Goal: Navigation & Orientation: Understand site structure

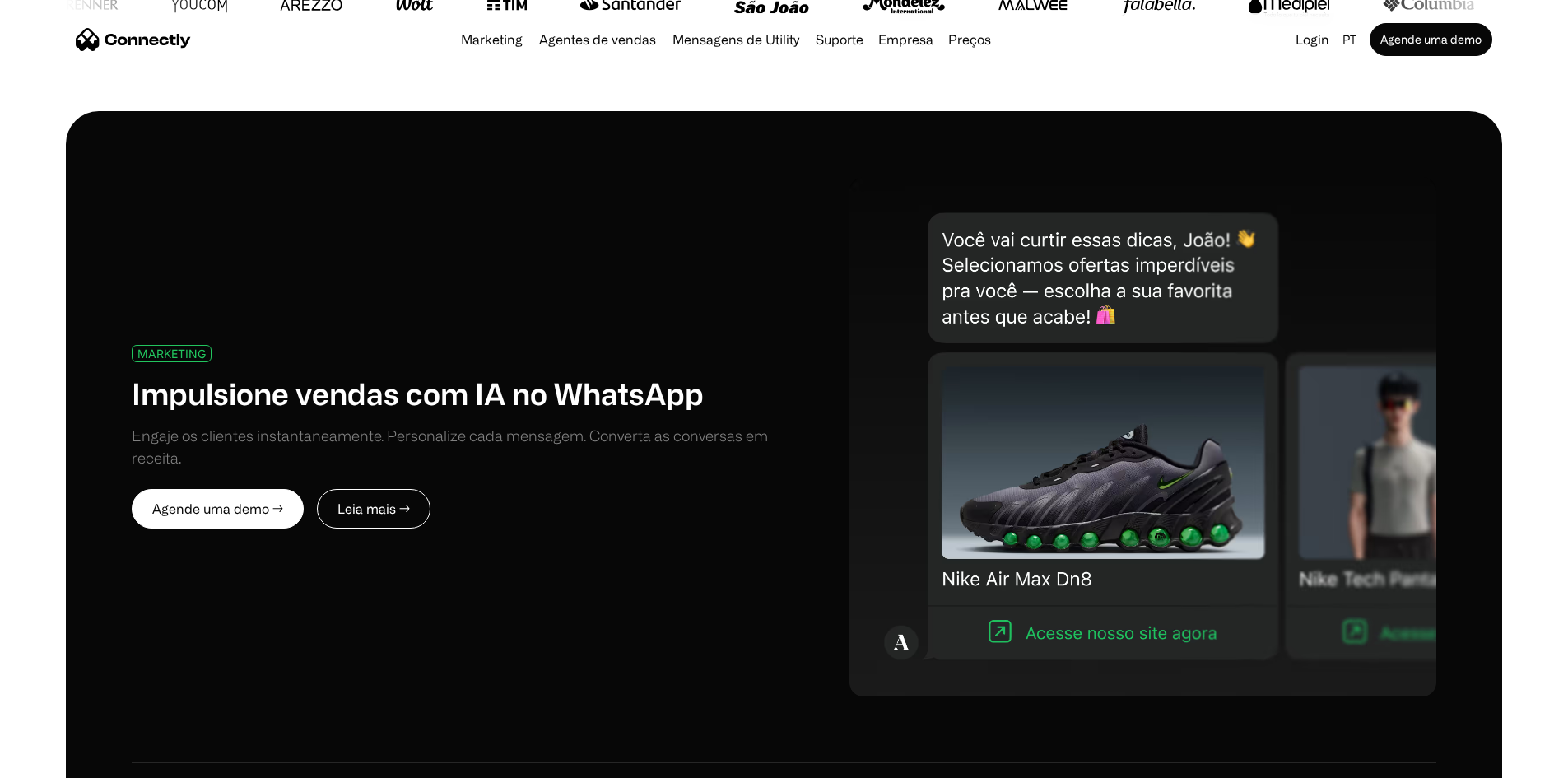
scroll to position [791, 0]
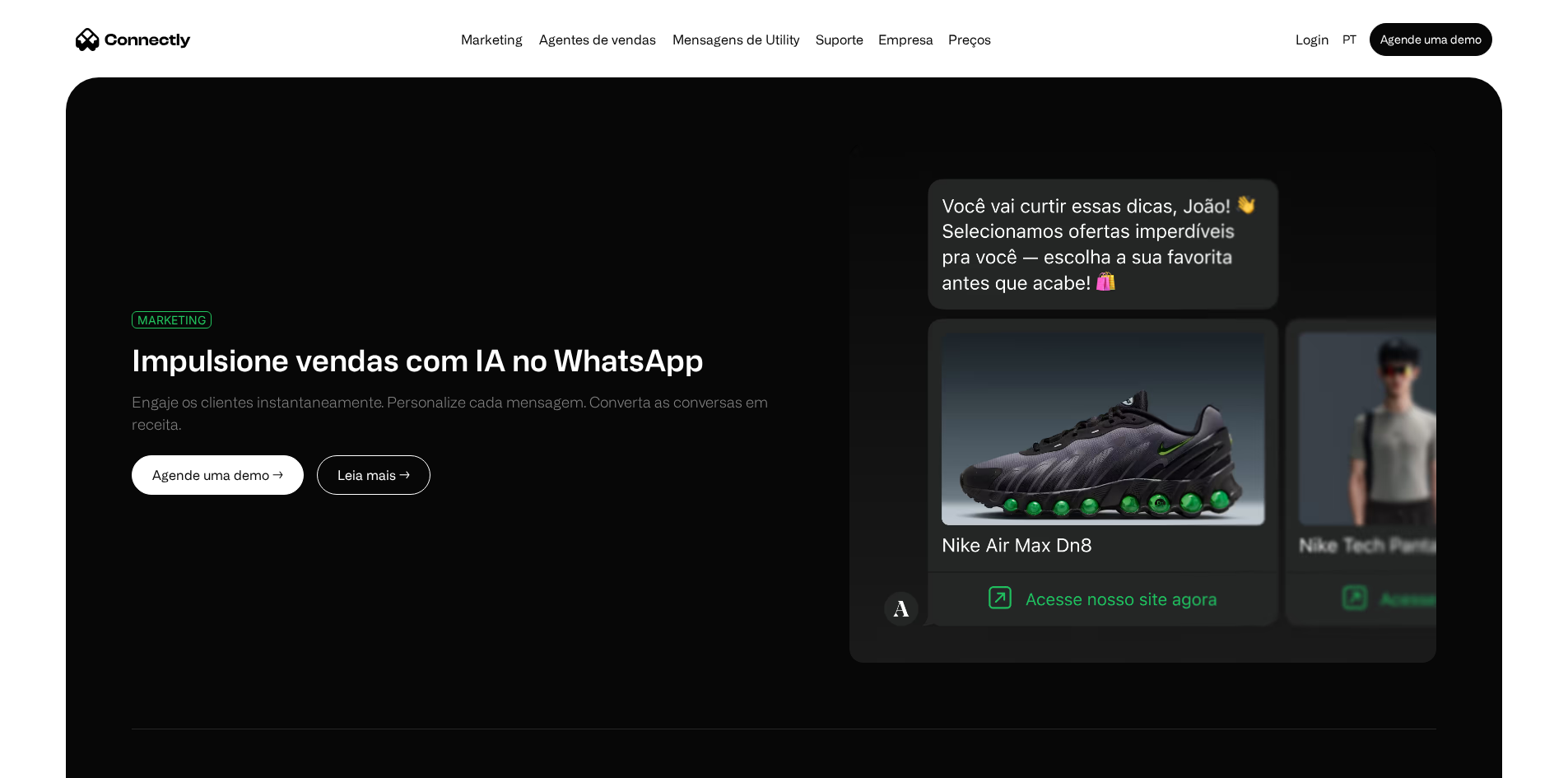
click at [625, 455] on div "Agende uma demo → Leia mais →" at bounding box center [458, 475] width 653 height 40
click at [837, 43] on link "Suporte" at bounding box center [839, 40] width 61 height 13
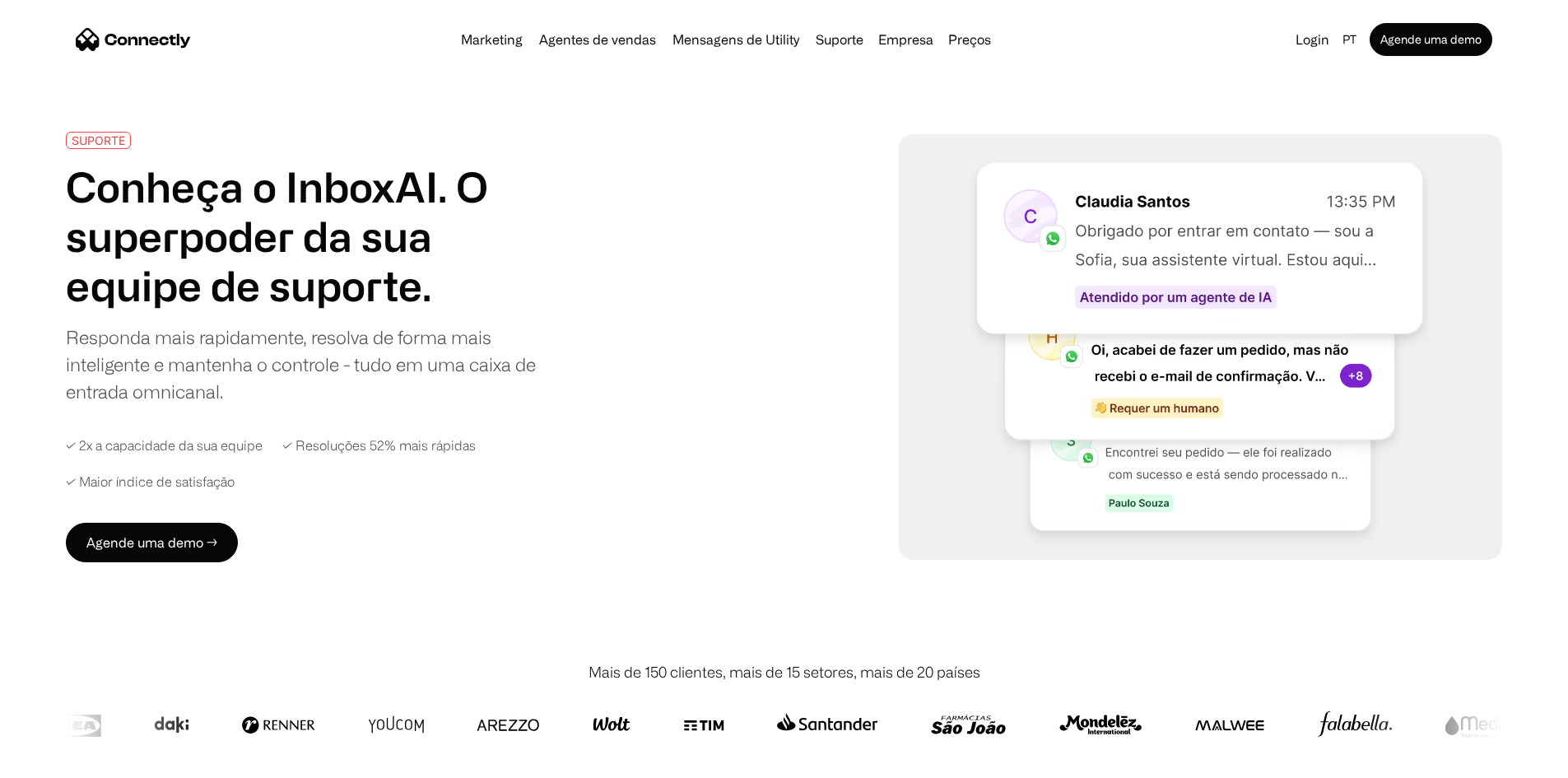
click at [748, 165] on div "SUPORTE Conheça o InboxAI. O superpoder da sua equipe de suporte. Responda mais…" at bounding box center [784, 347] width 1437 height 431
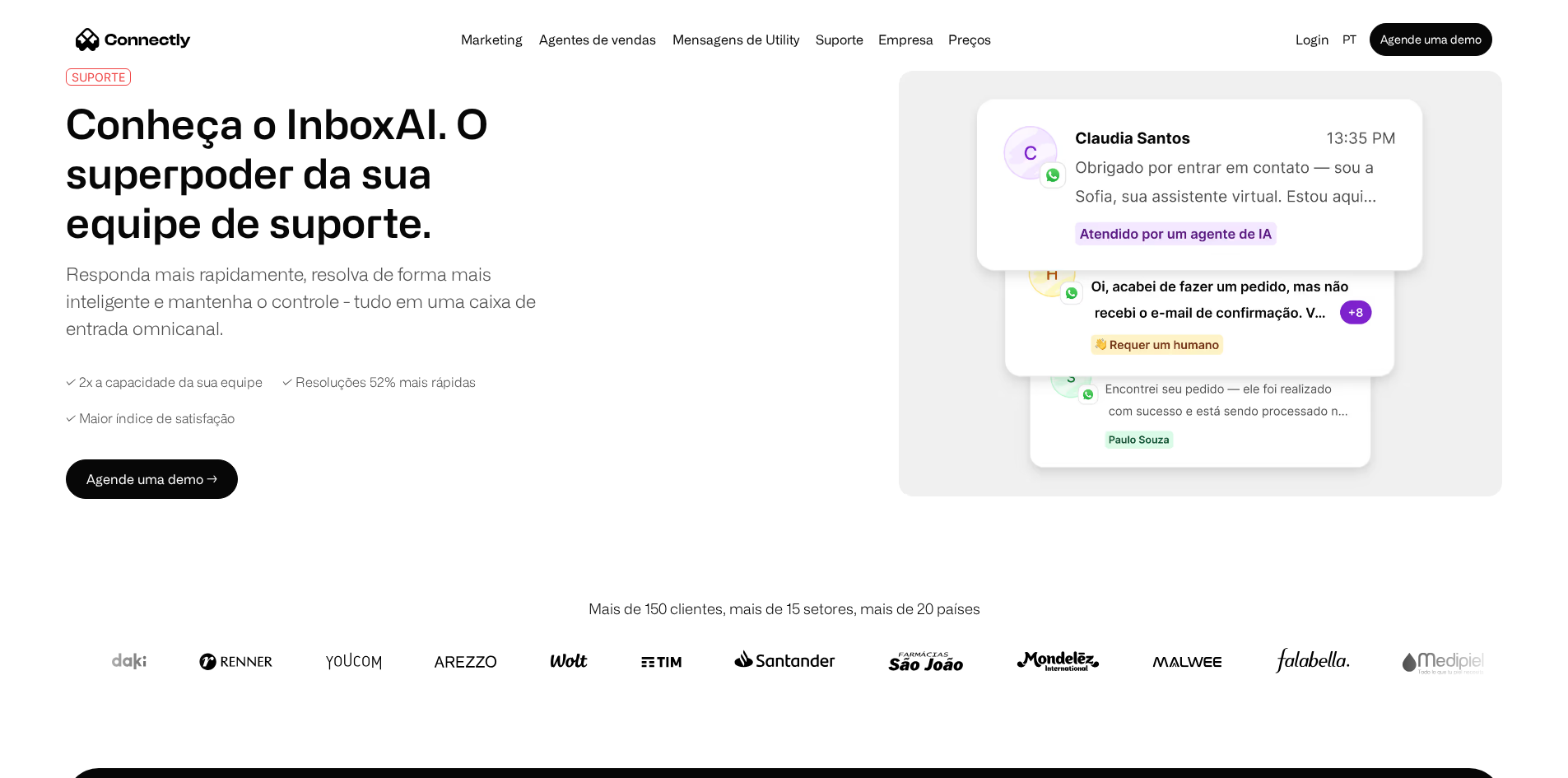
scroll to position [66, 0]
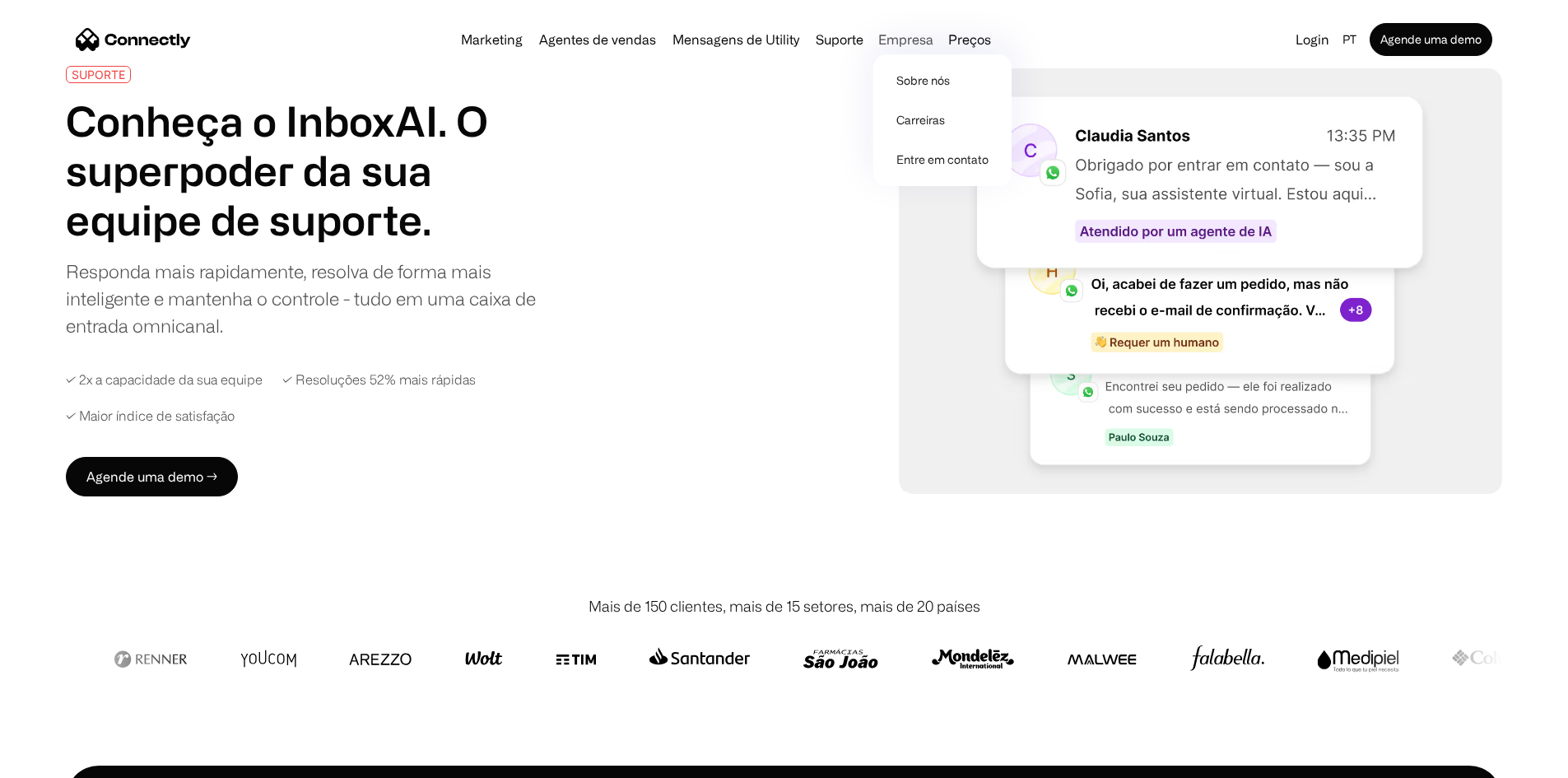
click at [926, 51] on div "Empresa" at bounding box center [906, 39] width 55 height 23
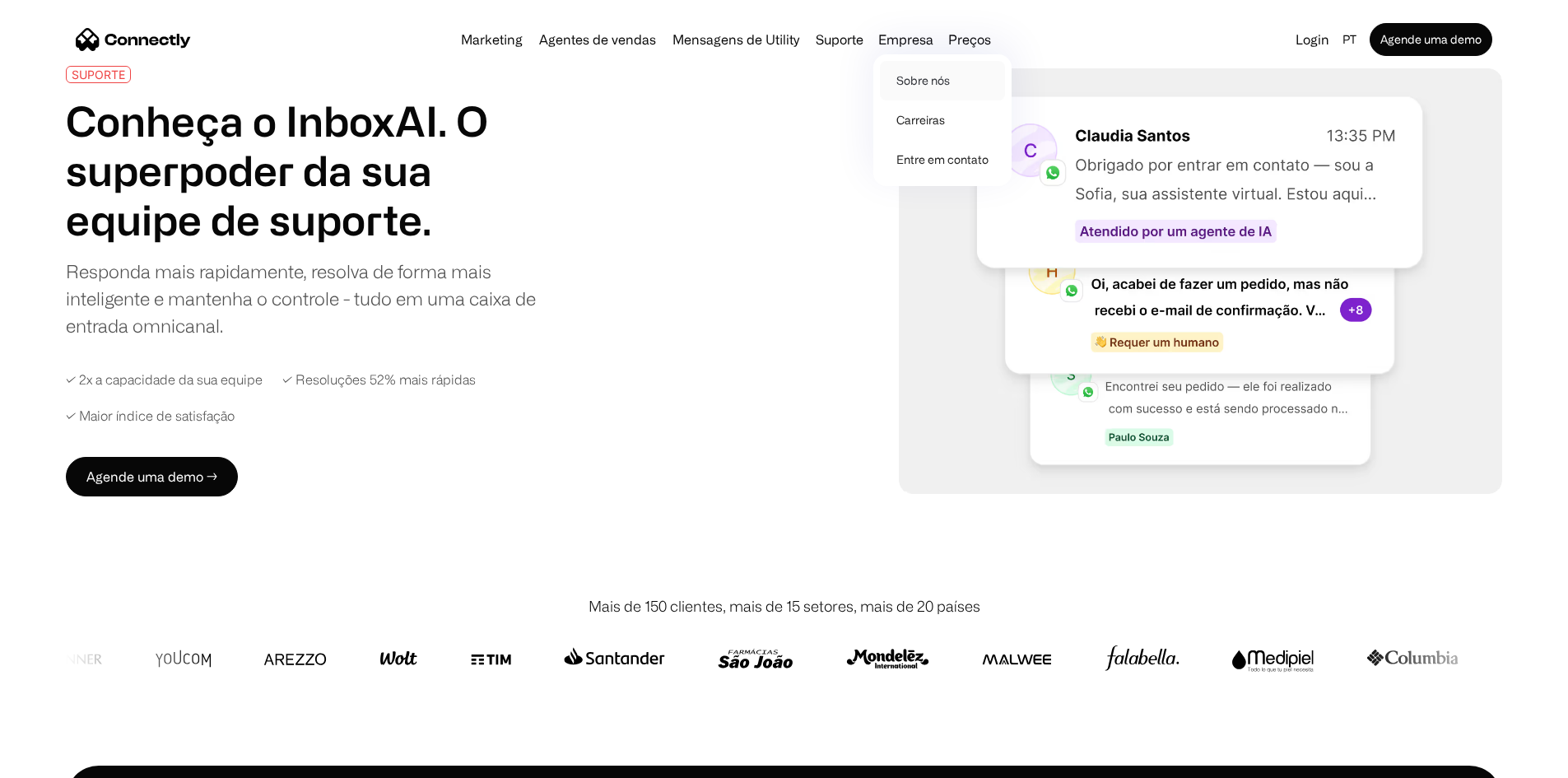
click at [918, 74] on link "Sobre nós" at bounding box center [942, 80] width 125 height 40
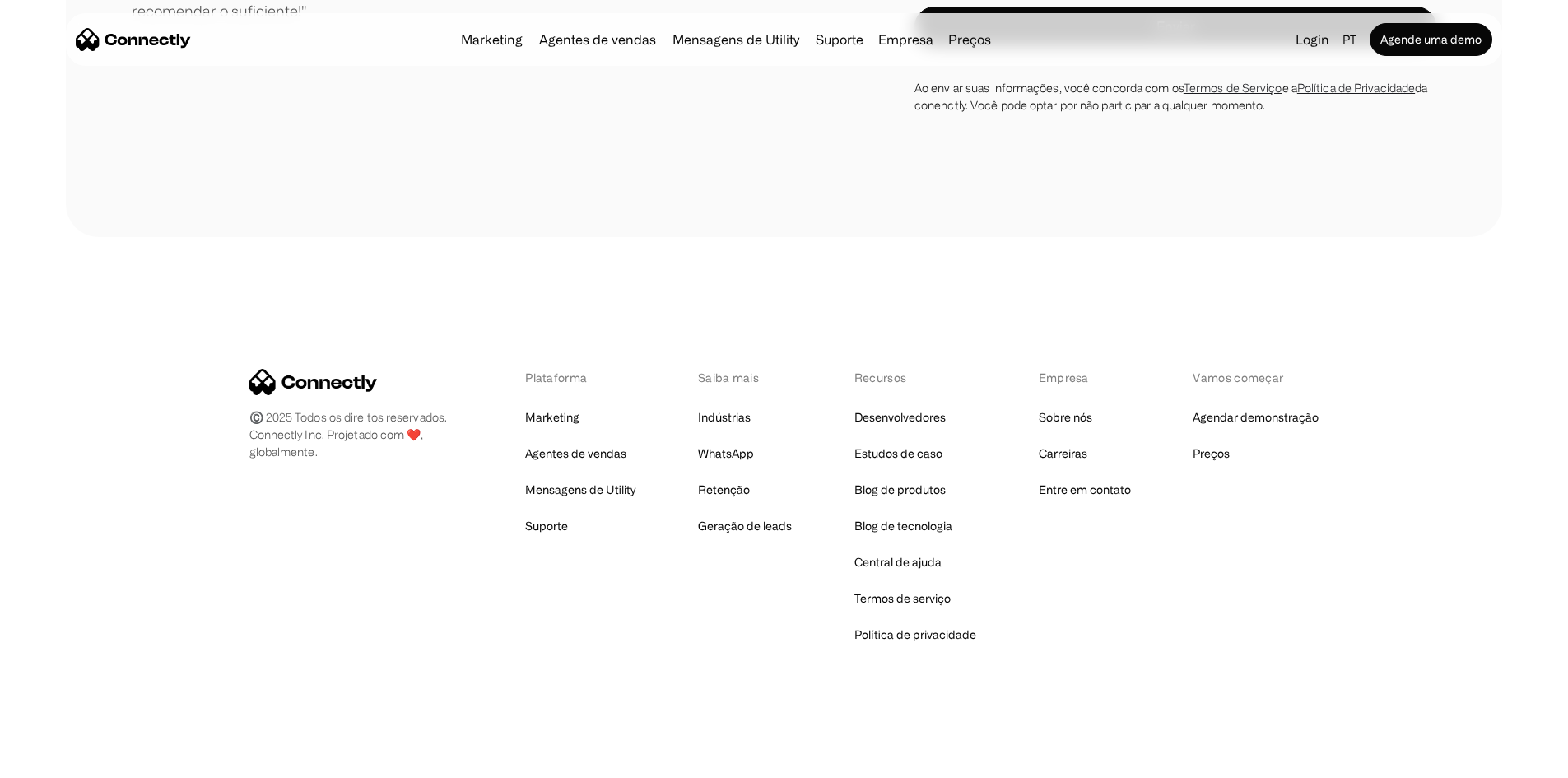
scroll to position [2469, 0]
click at [928, 412] on link "Desenvolvedores" at bounding box center [900, 417] width 92 height 23
